Goal: Use online tool/utility: Utilize a website feature to perform a specific function

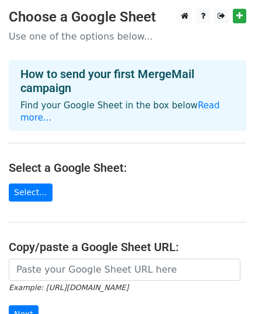
scroll to position [150, 0]
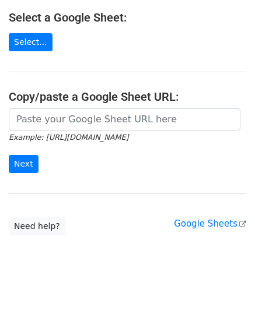
click at [73, 90] on h4 "Copy/paste a Google Sheet URL:" at bounding box center [127, 97] width 237 height 14
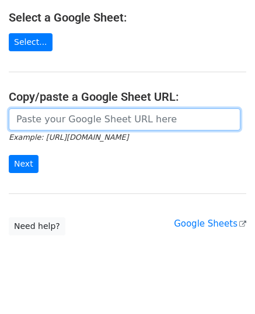
click at [71, 108] on input "url" at bounding box center [124, 119] width 231 height 22
paste input "[URL][DOMAIN_NAME]"
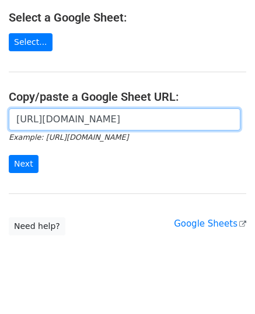
scroll to position [0, 247]
type input "[URL][DOMAIN_NAME]"
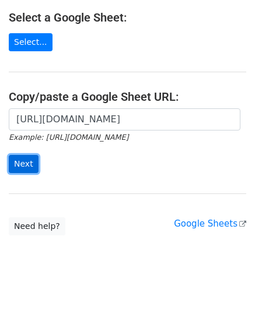
click at [23, 155] on input "Next" at bounding box center [24, 164] width 30 height 18
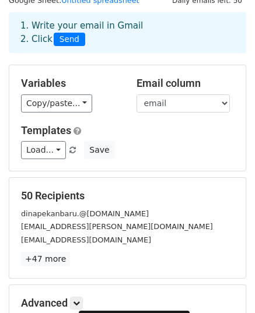
scroll to position [175, 0]
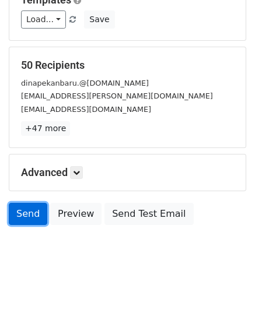
click at [28, 217] on link "Send" at bounding box center [28, 214] width 38 height 22
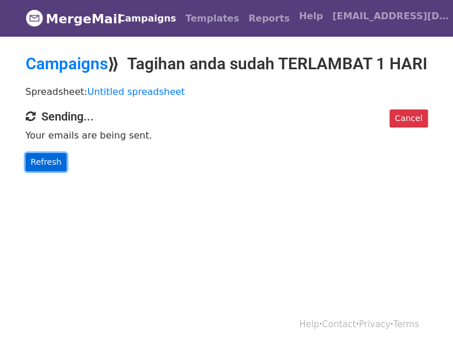
click at [50, 171] on link "Refresh" at bounding box center [46, 162] width 41 height 18
